Goal: Find specific page/section: Find specific page/section

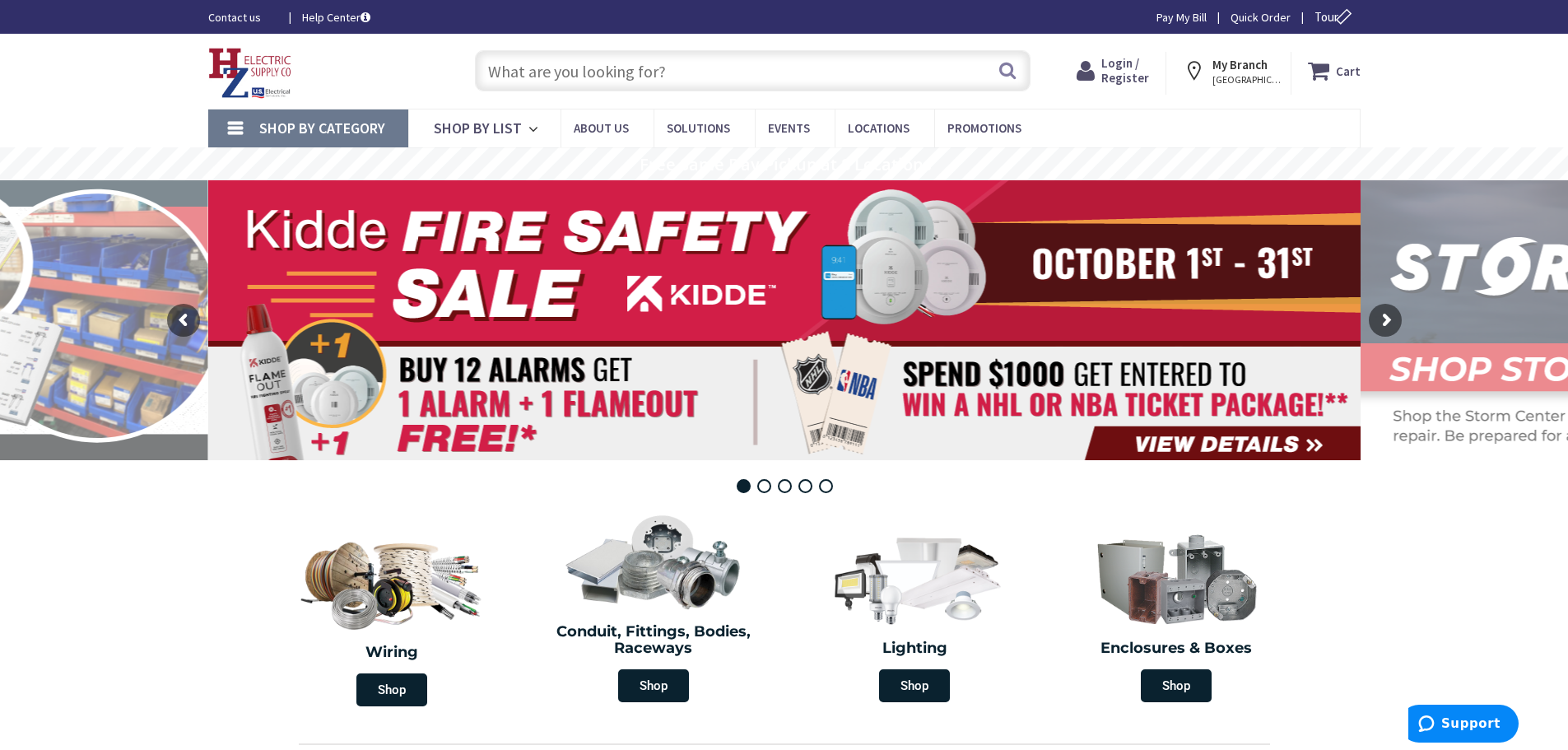
click at [500, 79] on input "text" at bounding box center [752, 71] width 555 height 41
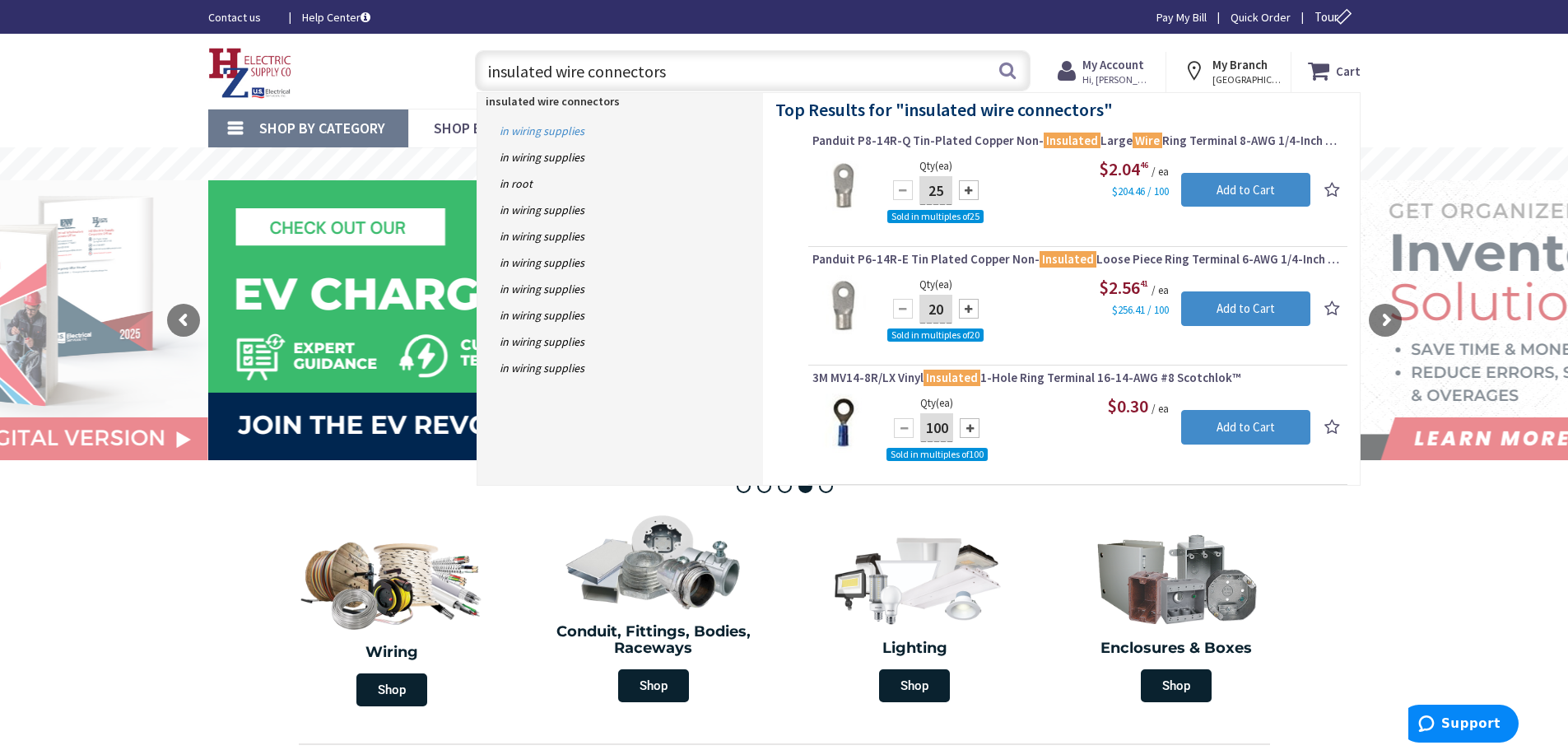
type input "insulated wire connectors"
click at [554, 129] on link "in Wiring Supplies" at bounding box center [620, 130] width 286 height 26
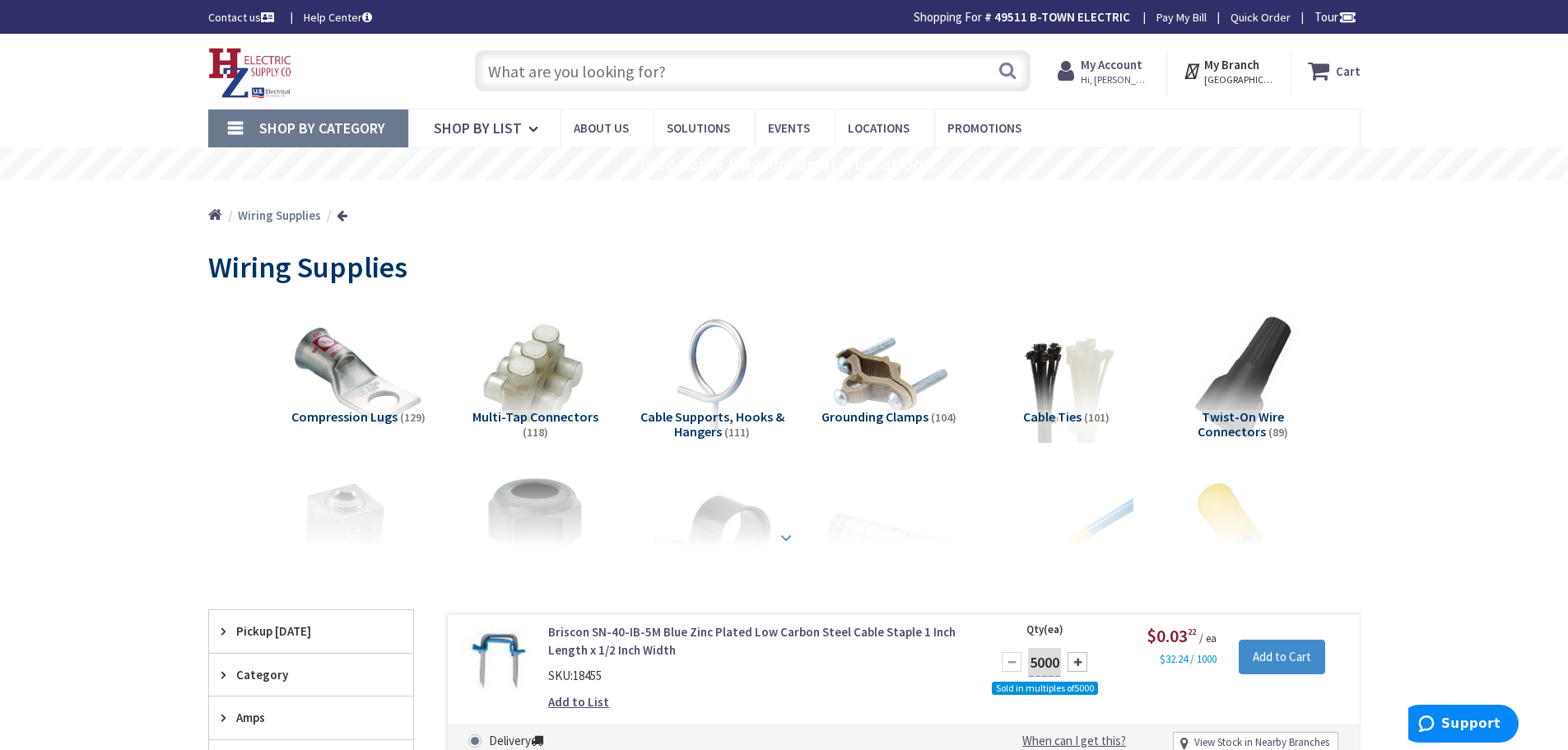
click at [780, 536] on strong at bounding box center [786, 537] width 19 height 18
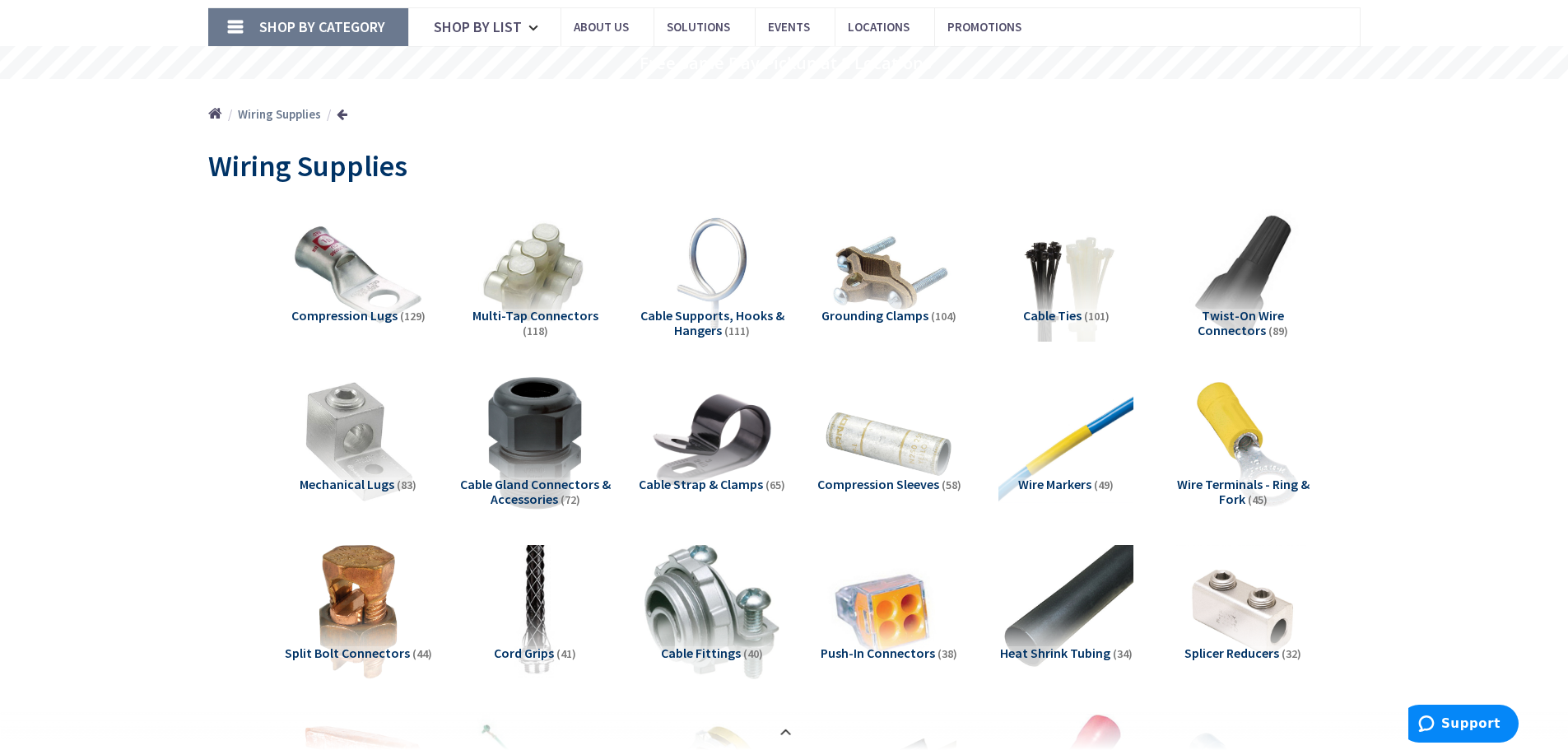
scroll to position [165, 0]
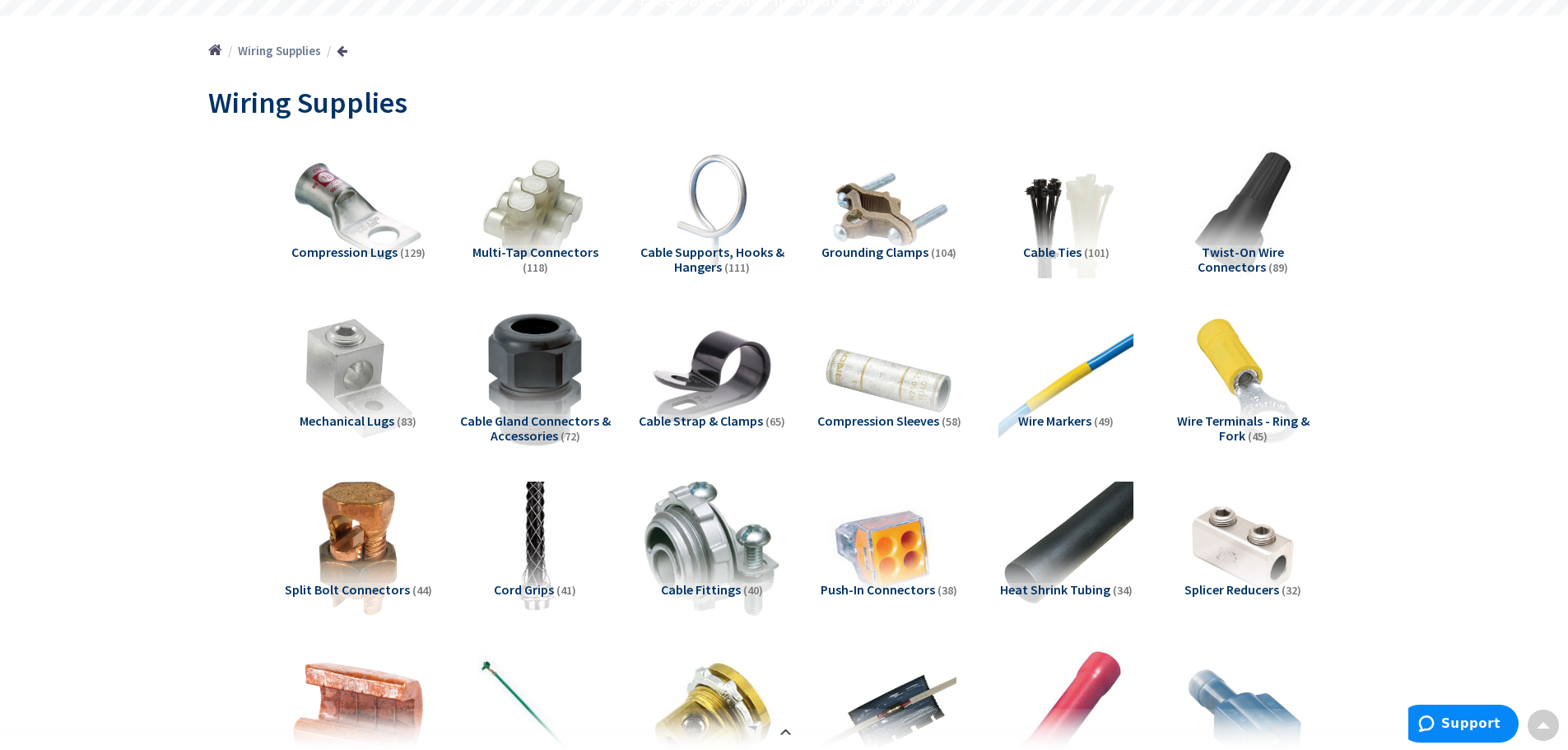
click at [536, 254] on span "Multi-Tap Connectors" at bounding box center [536, 251] width 126 height 16
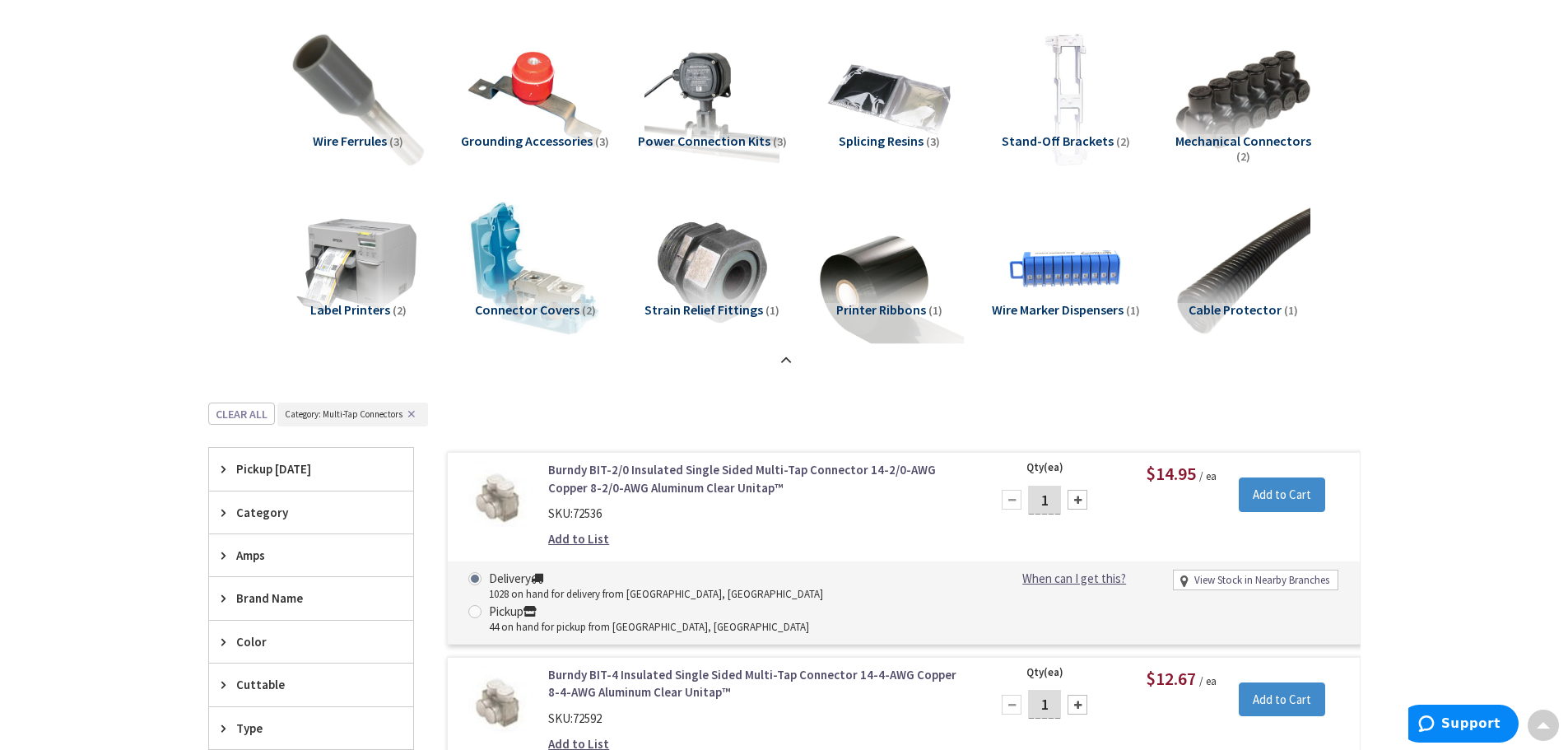
scroll to position [1317, 0]
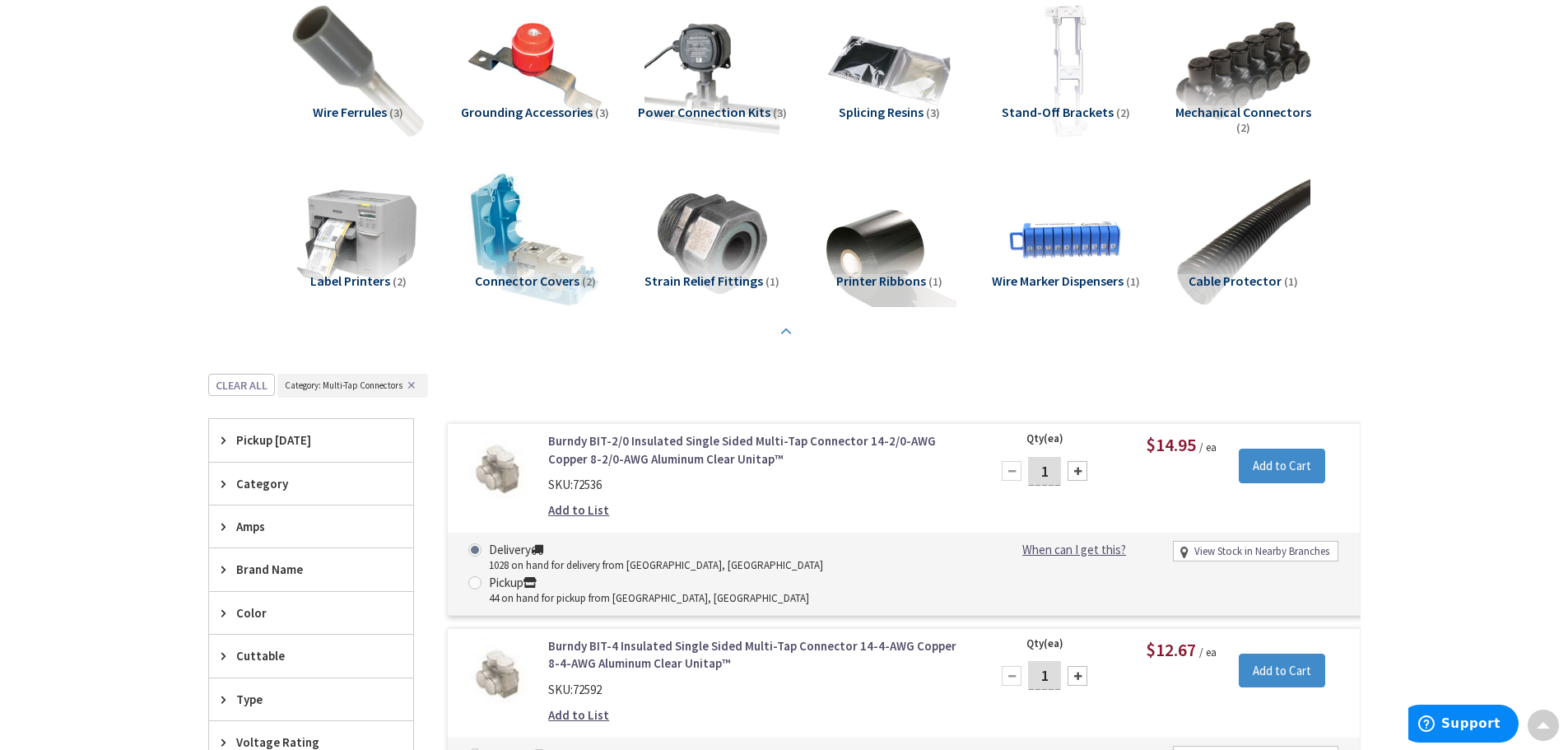
click at [788, 329] on strong at bounding box center [786, 331] width 19 height 18
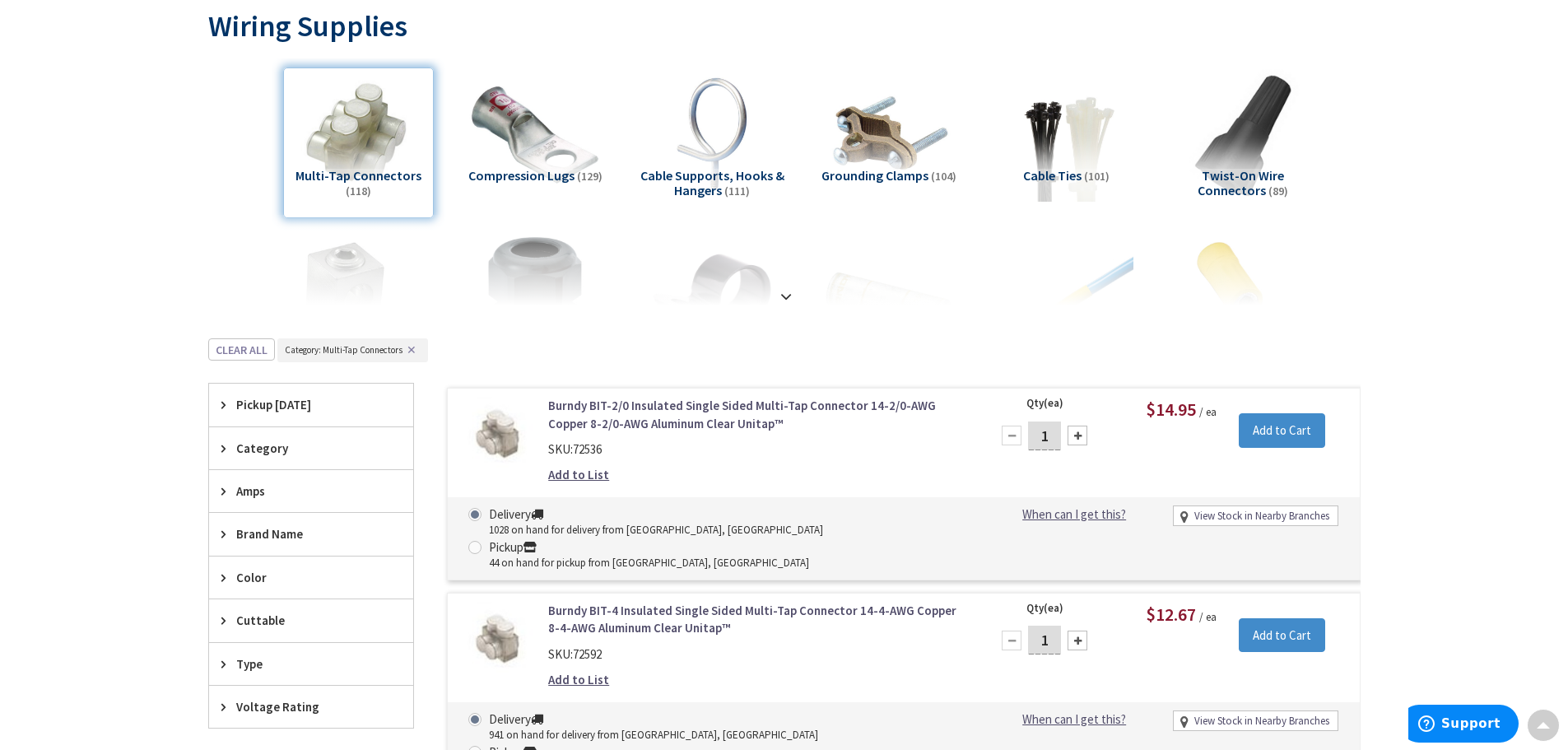
scroll to position [238, 0]
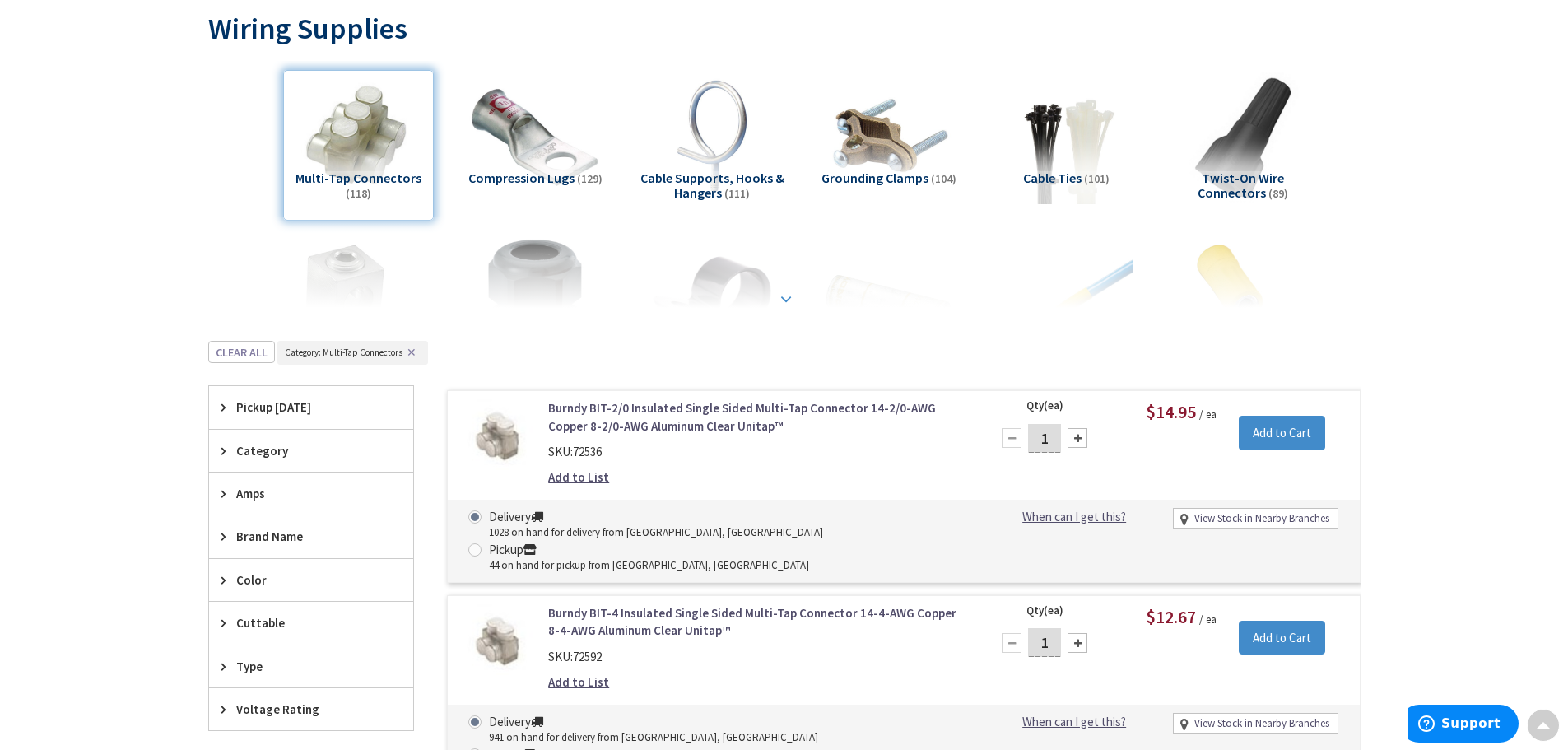
click at [786, 296] on strong at bounding box center [786, 296] width 19 height 18
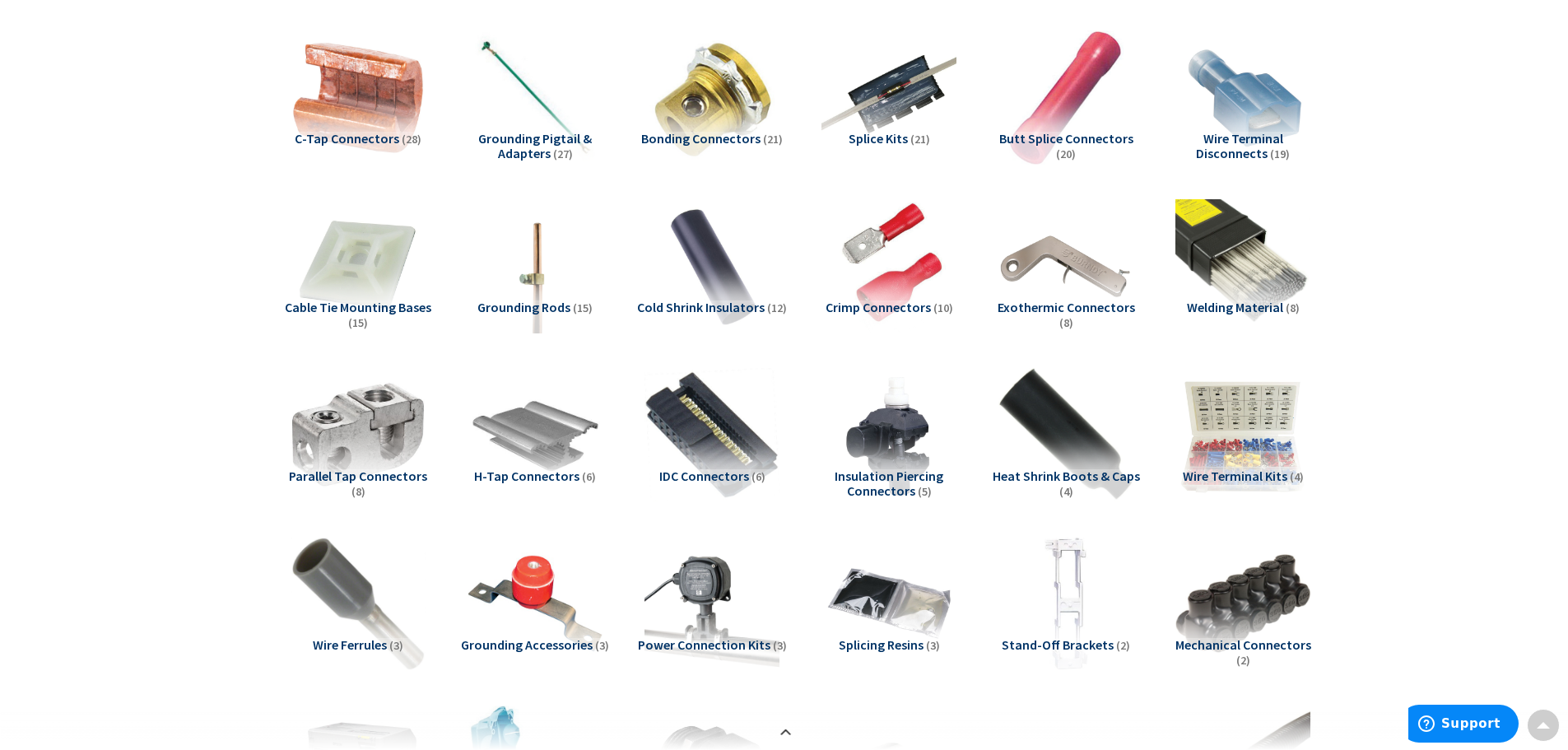
scroll to position [815, 0]
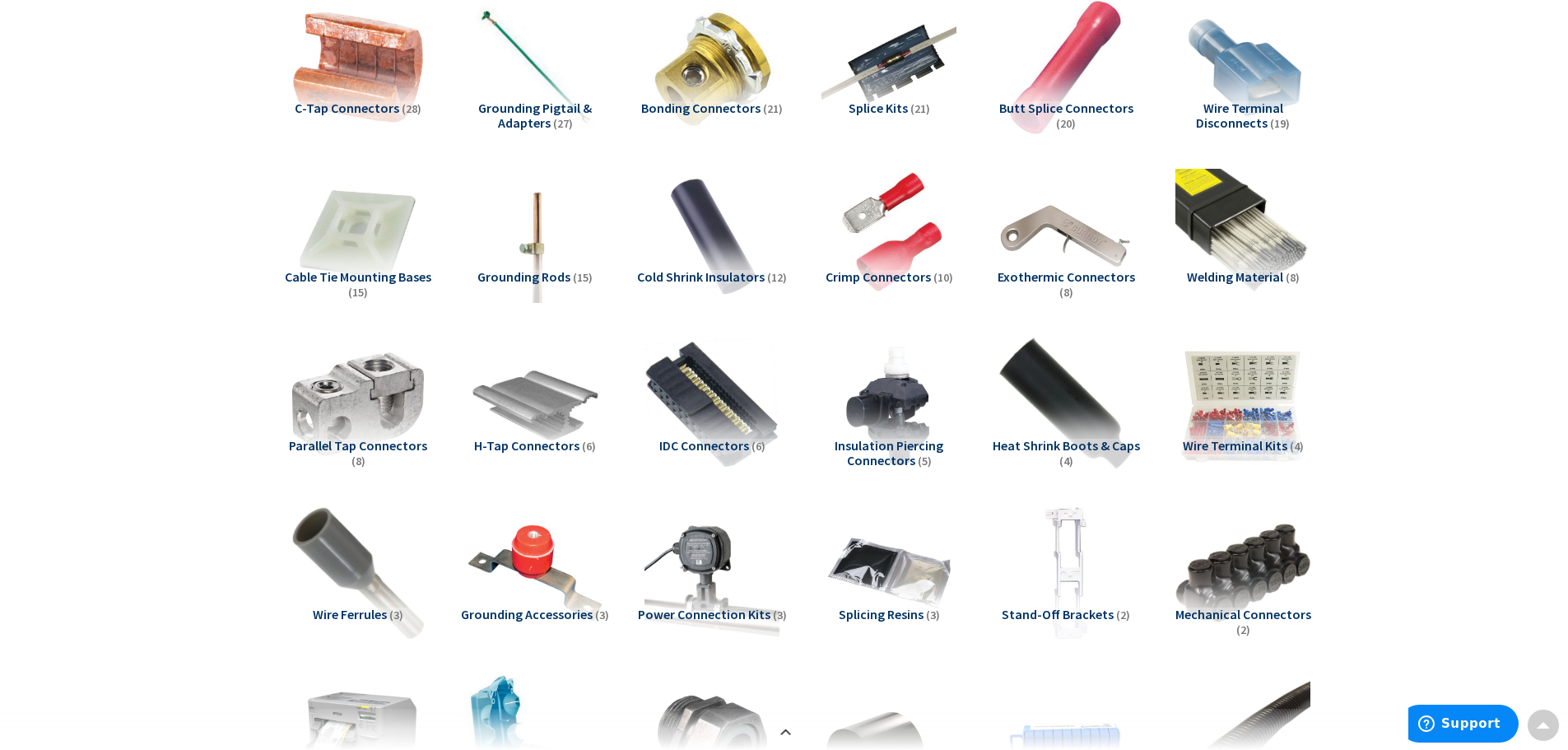
click at [871, 448] on span "Insulation Piercing Connectors" at bounding box center [889, 453] width 109 height 31
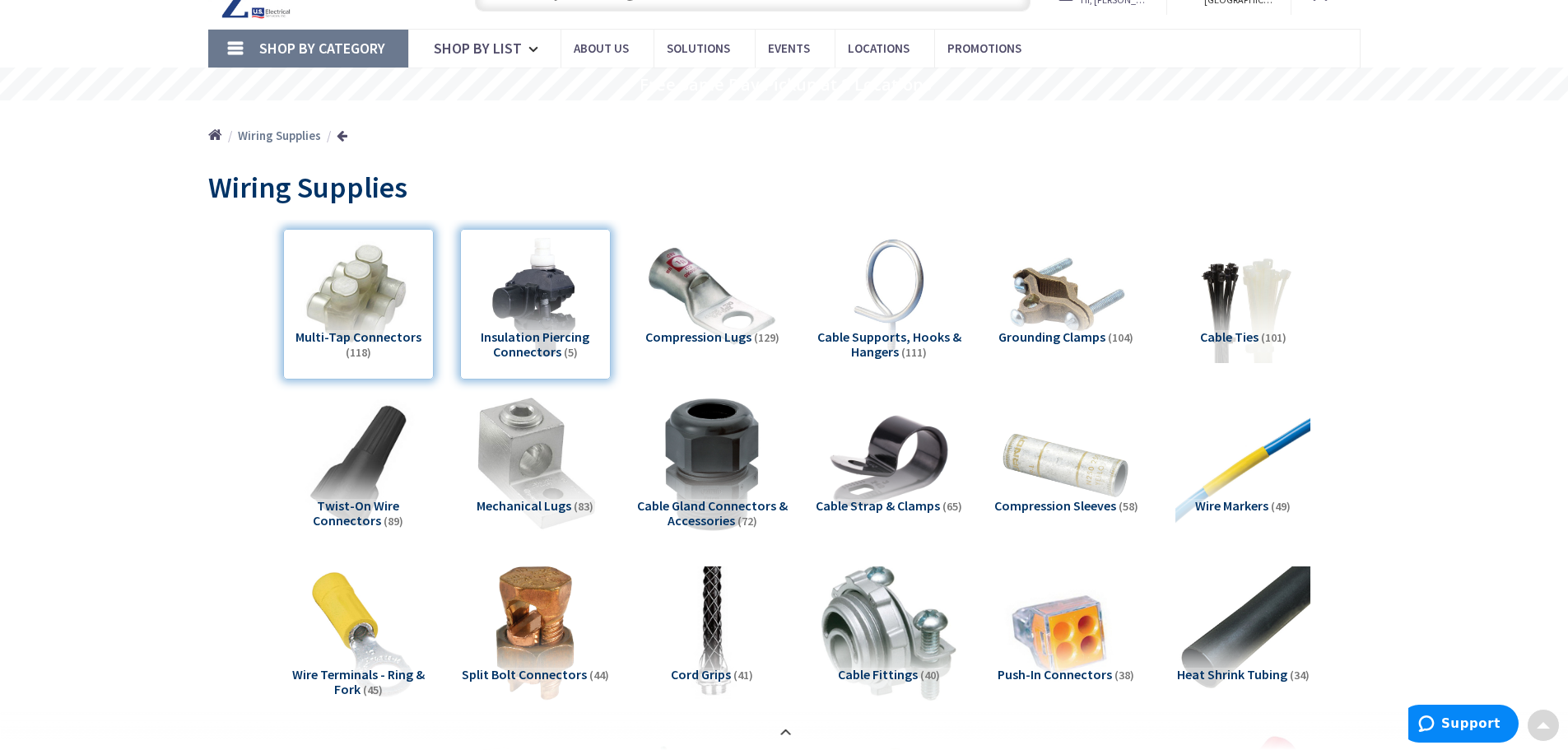
scroll to position [0, 0]
